Goal: Task Accomplishment & Management: Use online tool/utility

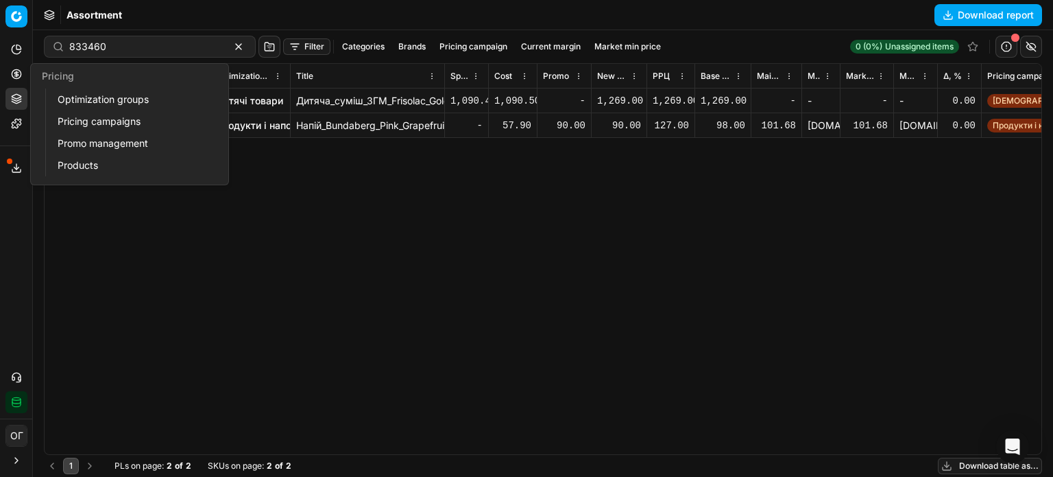
click at [19, 79] on icon at bounding box center [16, 74] width 11 height 11
click at [80, 97] on link "Optimization groups" at bounding box center [132, 99] width 160 height 19
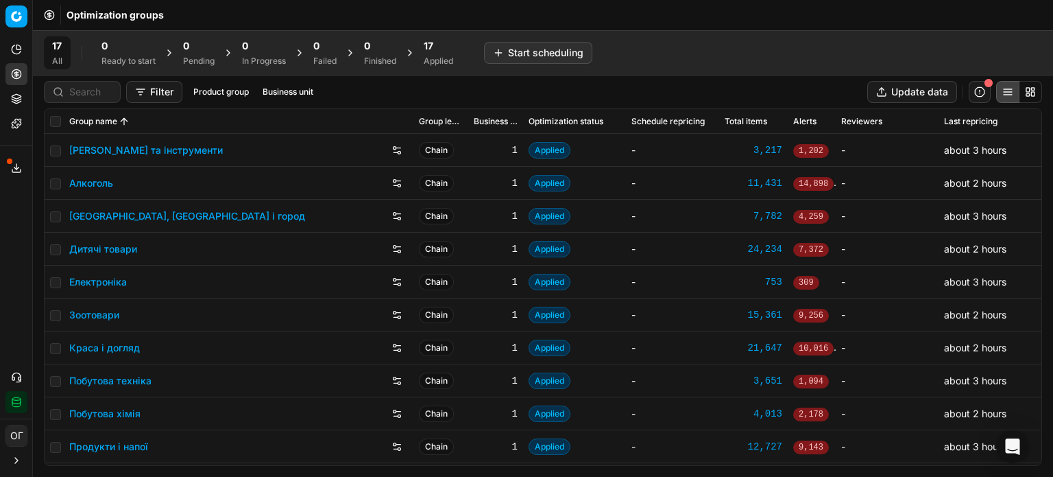
click at [9, 157] on button "Export service" at bounding box center [16, 168] width 22 height 22
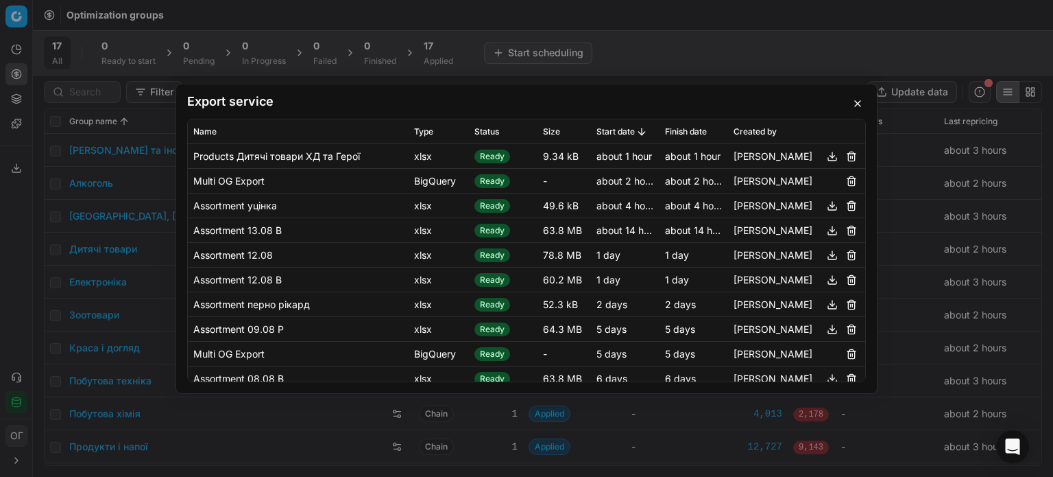
drag, startPoint x: 859, startPoint y: 102, endPoint x: 41, endPoint y: 115, distance: 817.6
click at [858, 102] on button "button" at bounding box center [858, 103] width 16 height 16
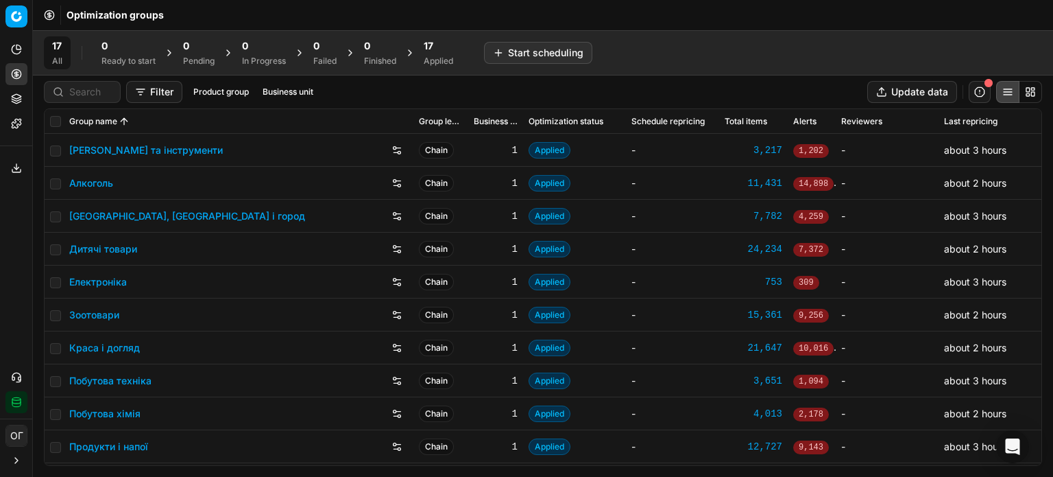
click at [14, 99] on icon at bounding box center [16, 100] width 9 height 2
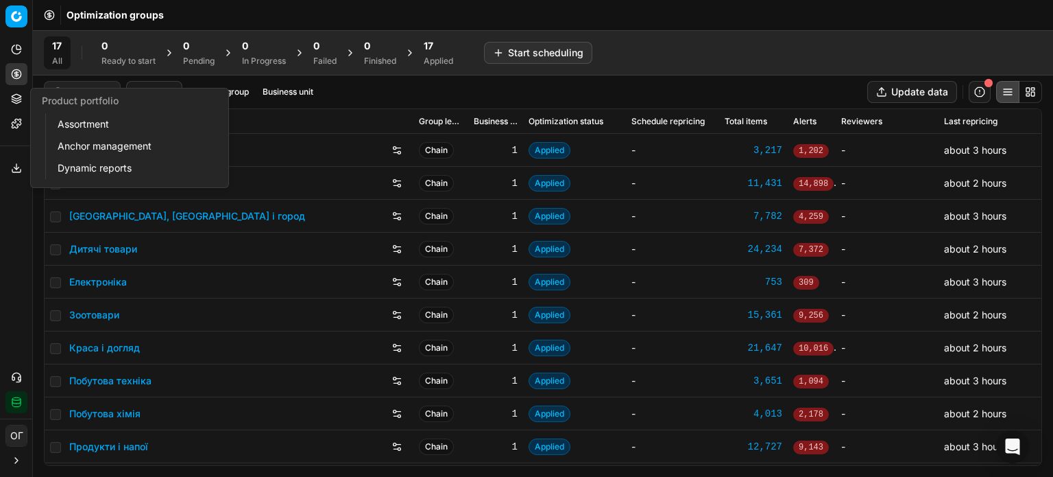
click at [95, 128] on link "Assortment" at bounding box center [132, 124] width 160 height 19
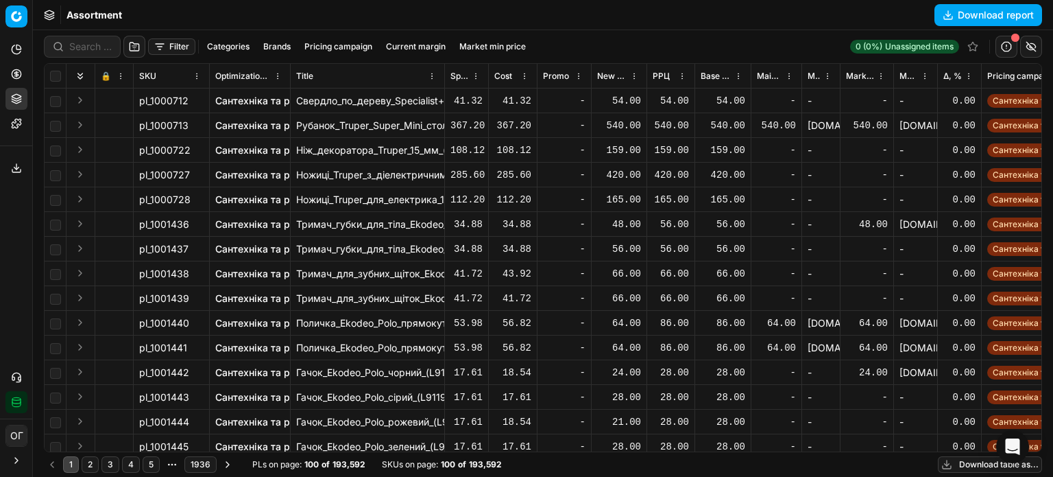
click at [968, 466] on button "Download table as..." at bounding box center [990, 464] width 104 height 16
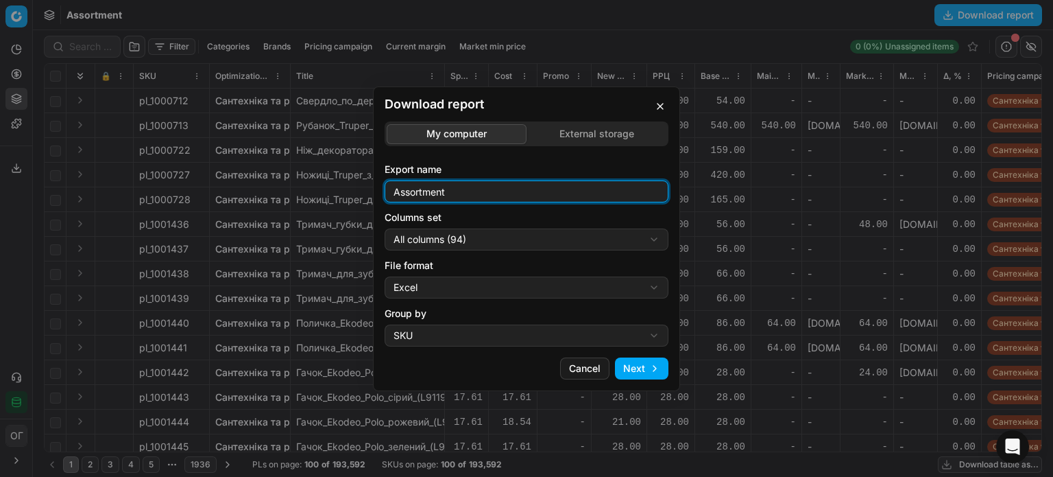
click at [511, 189] on input "Assortment" at bounding box center [527, 191] width 272 height 21
type input "Assortment 14.08 Р"
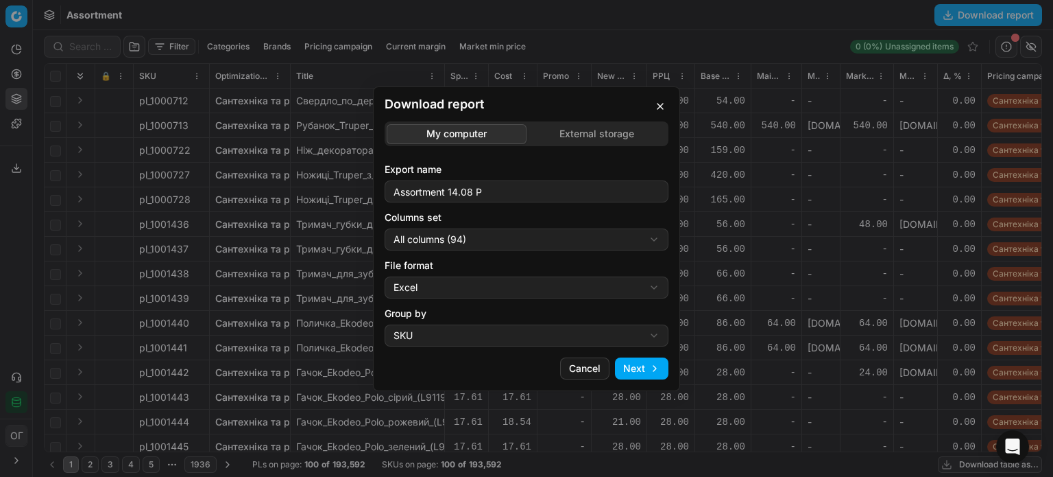
click at [503, 237] on div "Download report My computer External storage Export name Assortment 14.08 Р Col…" at bounding box center [526, 238] width 1053 height 477
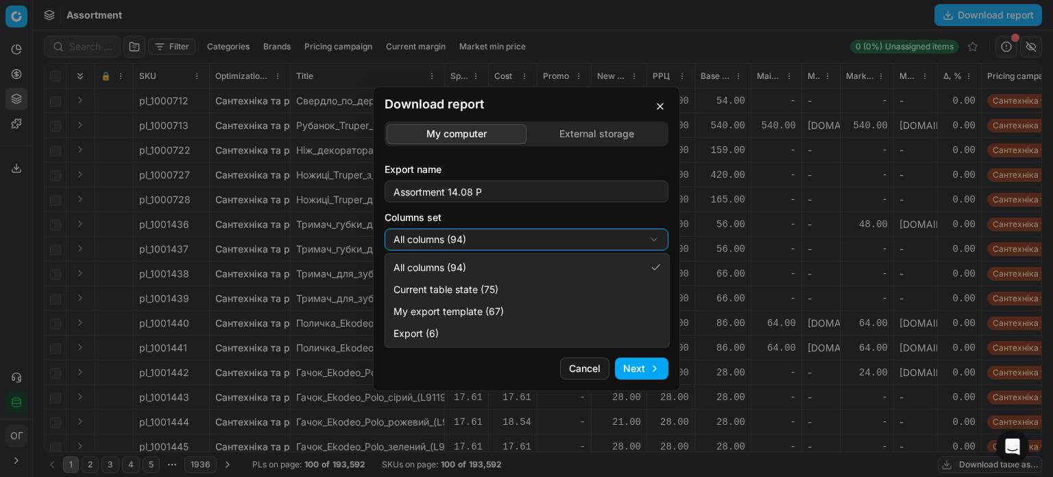
select select "table"
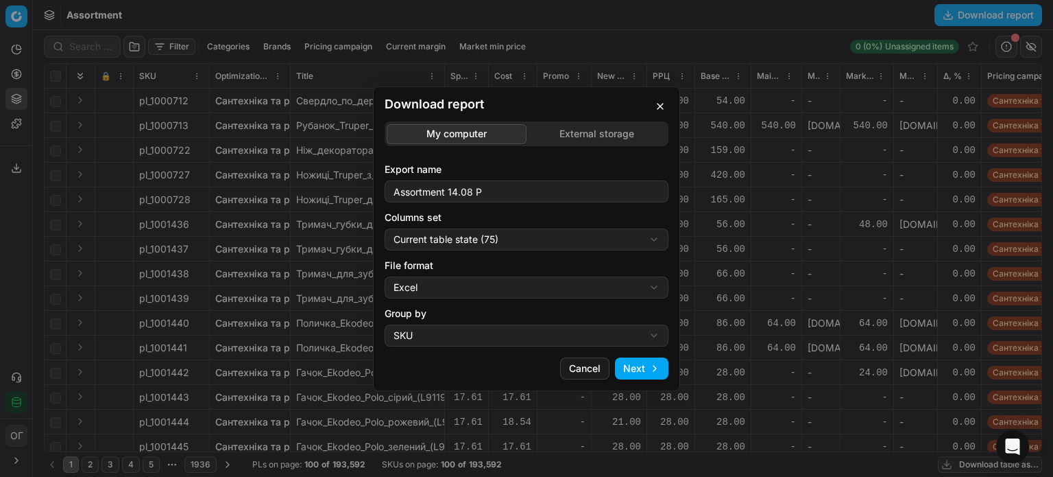
click at [639, 364] on button "Next" at bounding box center [641, 368] width 53 height 22
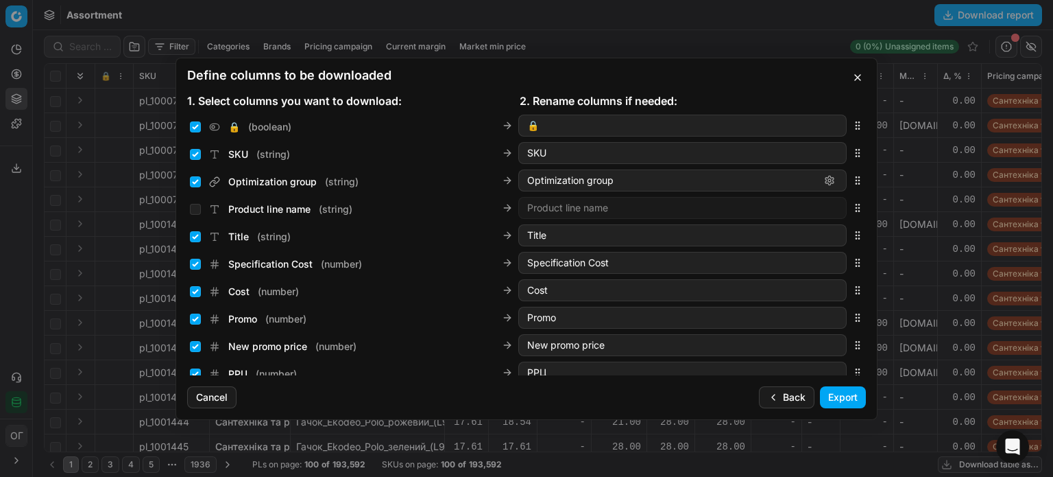
click at [857, 397] on button "Export" at bounding box center [843, 397] width 46 height 22
